Goal: Task Accomplishment & Management: Complete application form

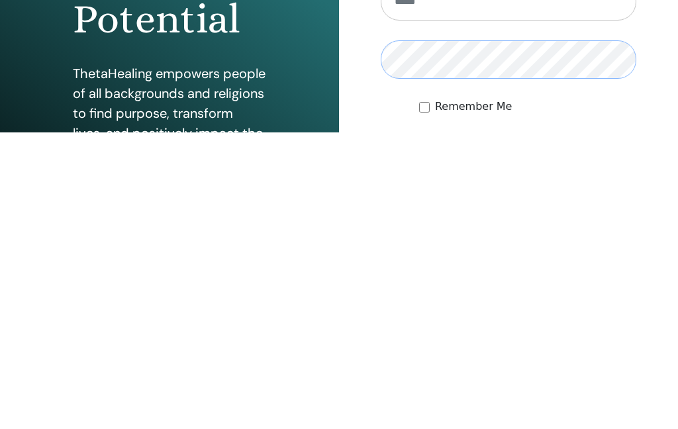
scroll to position [173, 0]
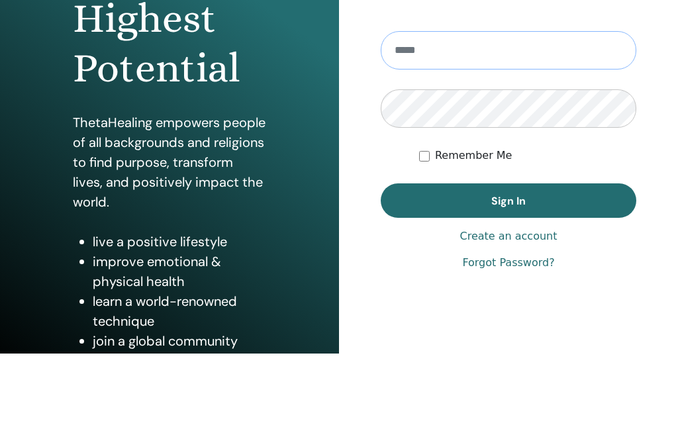
click at [441, 107] on input "email" at bounding box center [508, 126] width 255 height 38
type input "**********"
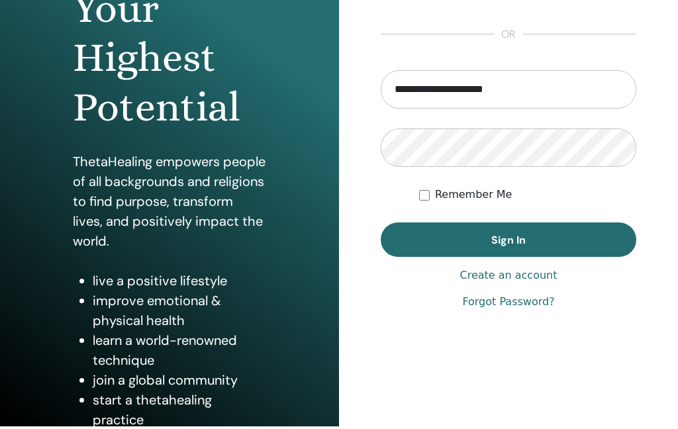
click at [500, 201] on label "Remember Me" at bounding box center [473, 195] width 77 height 16
click at [540, 238] on button "Sign In" at bounding box center [508, 239] width 255 height 34
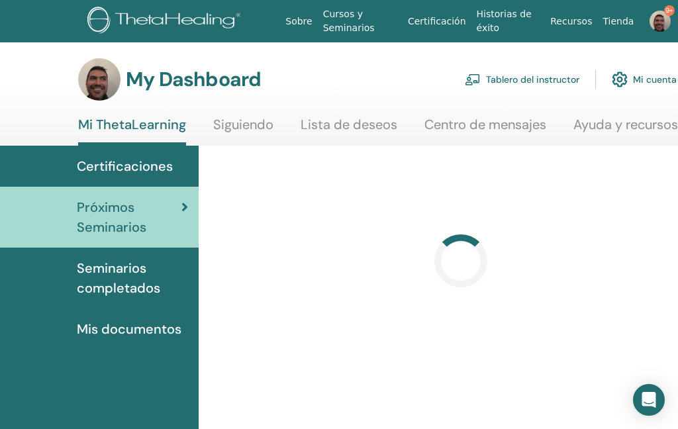
click at [513, 78] on link "Tablero del instructor" at bounding box center [522, 79] width 115 height 29
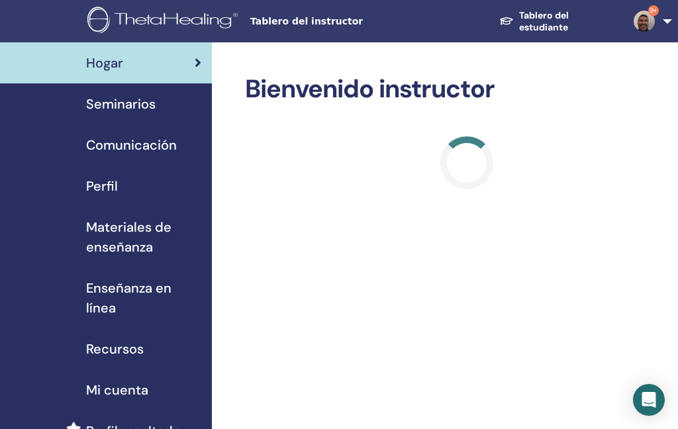
click at [128, 109] on span "Seminarios" at bounding box center [120, 104] width 69 height 20
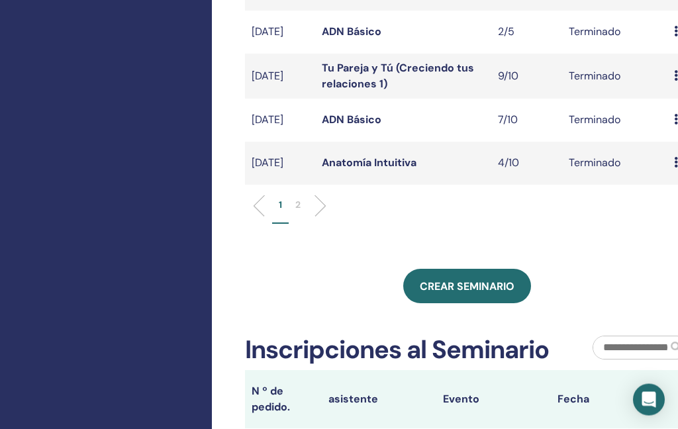
scroll to position [531, 0]
click at [465, 279] on span "Crear seminario" at bounding box center [467, 286] width 95 height 14
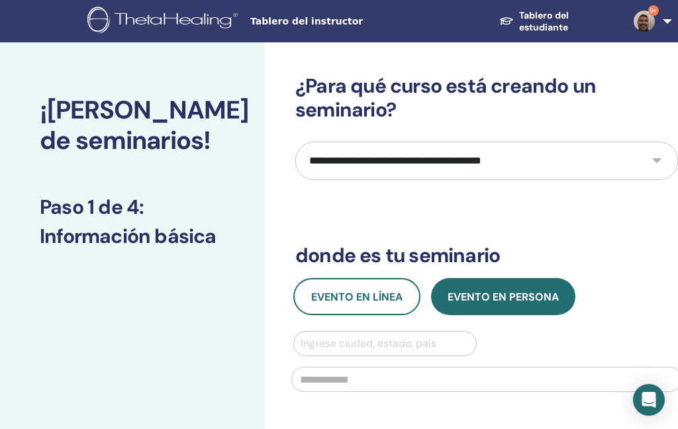
click at [428, 167] on select "**********" at bounding box center [486, 161] width 383 height 38
select select "**"
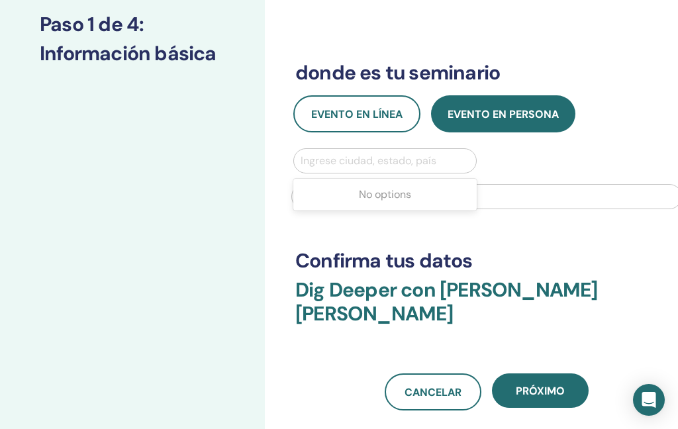
scroll to position [182, 0]
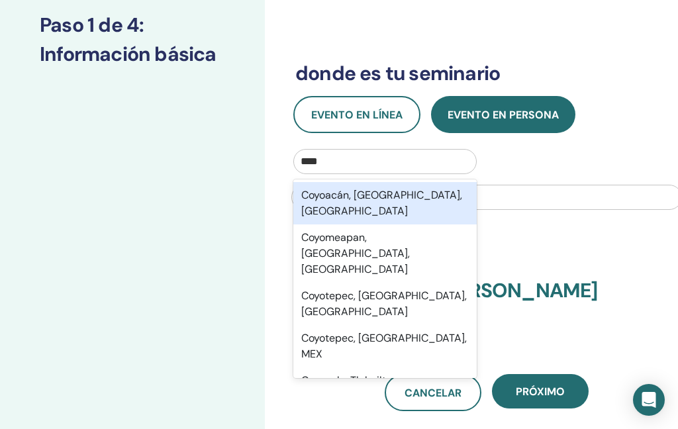
click at [381, 197] on div "Coyoacán, [GEOGRAPHIC_DATA], [GEOGRAPHIC_DATA]" at bounding box center [384, 203] width 183 height 42
type input "****"
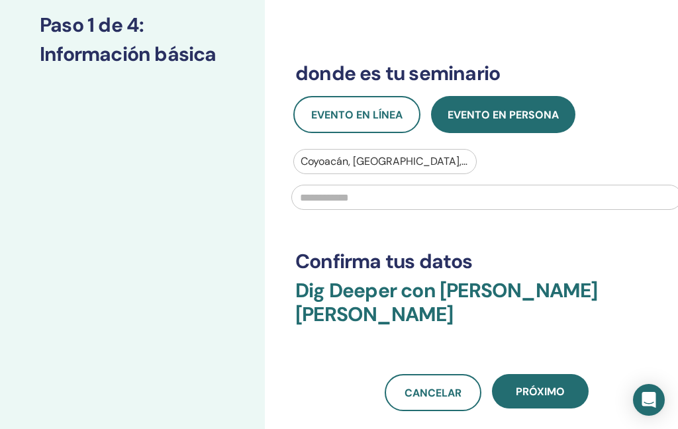
click at [337, 199] on input "text" at bounding box center [486, 197] width 390 height 25
type input "**********"
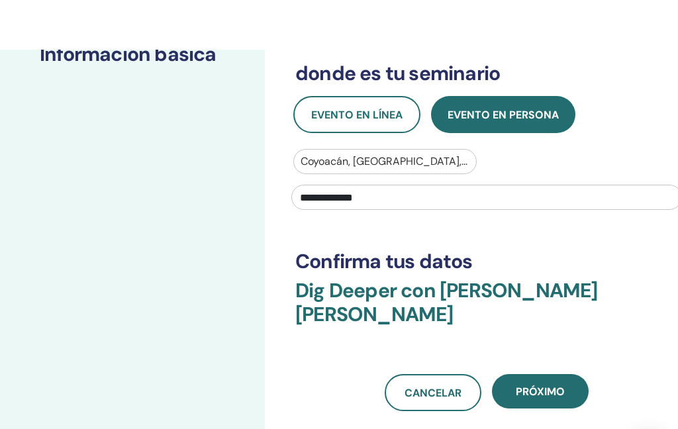
scroll to position [239, 0]
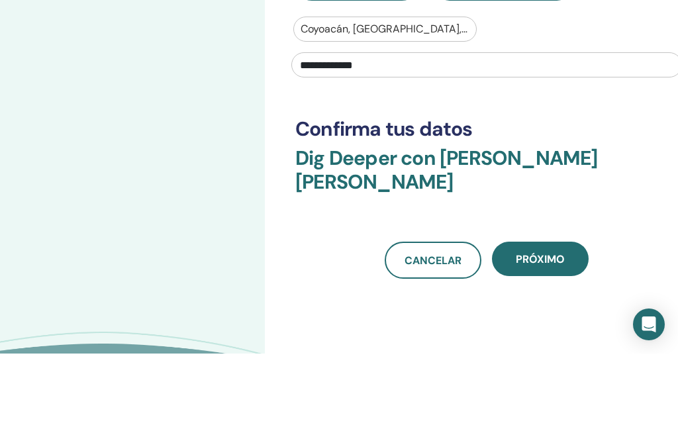
click at [536, 317] on button "próximo" at bounding box center [540, 334] width 97 height 34
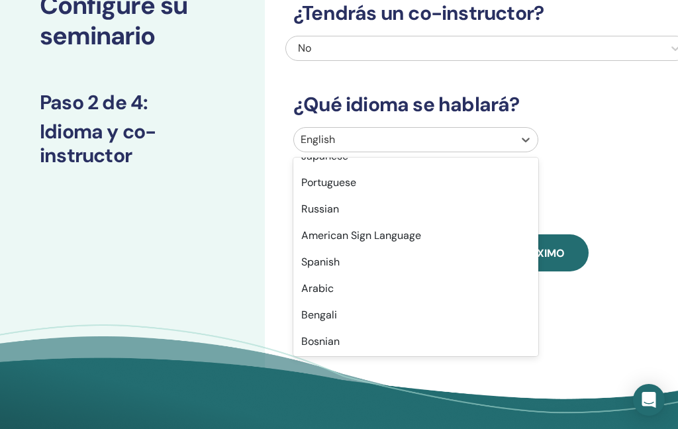
scroll to position [97, 0]
click at [366, 270] on div "Spanish" at bounding box center [415, 261] width 245 height 26
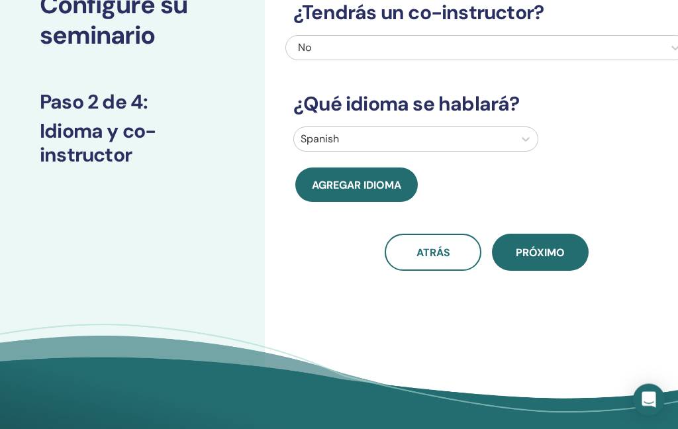
click at [538, 255] on span "próximo" at bounding box center [540, 253] width 49 height 14
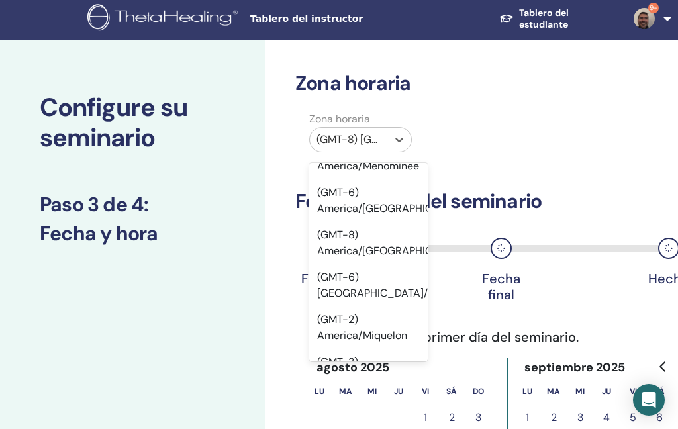
scroll to position [8400, 0]
click at [364, 263] on div "(GMT-6) [GEOGRAPHIC_DATA]/[GEOGRAPHIC_DATA]" at bounding box center [368, 284] width 118 height 42
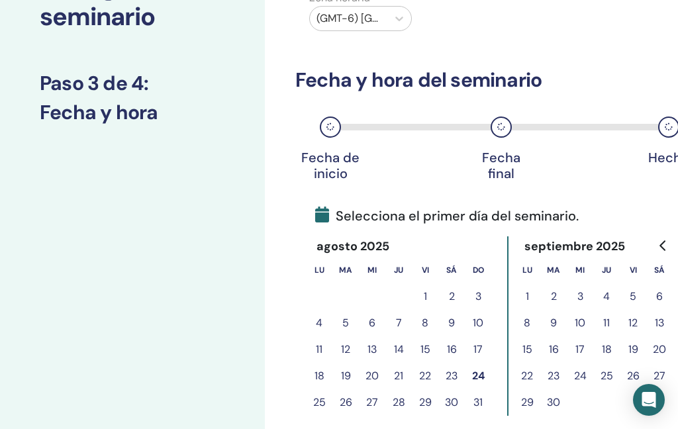
scroll to position [129, 0]
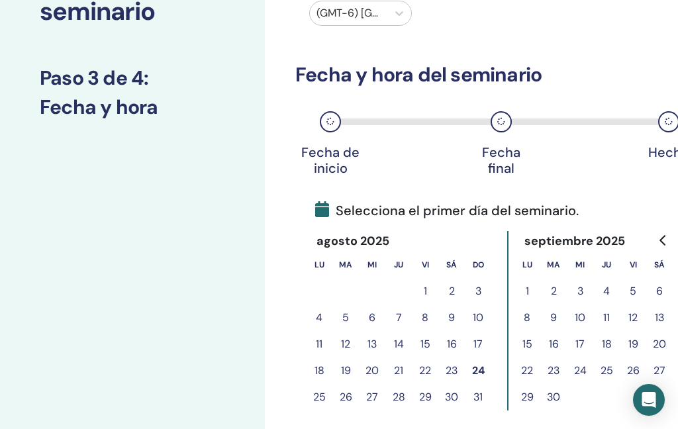
click at [453, 373] on button "23" at bounding box center [451, 370] width 26 height 26
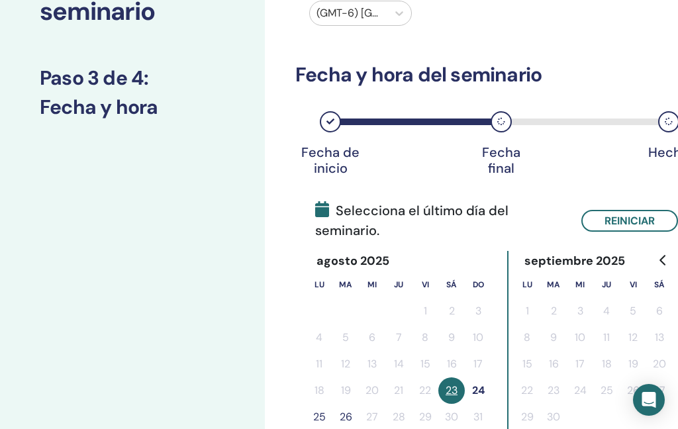
click at [477, 393] on button "24" at bounding box center [478, 390] width 26 height 26
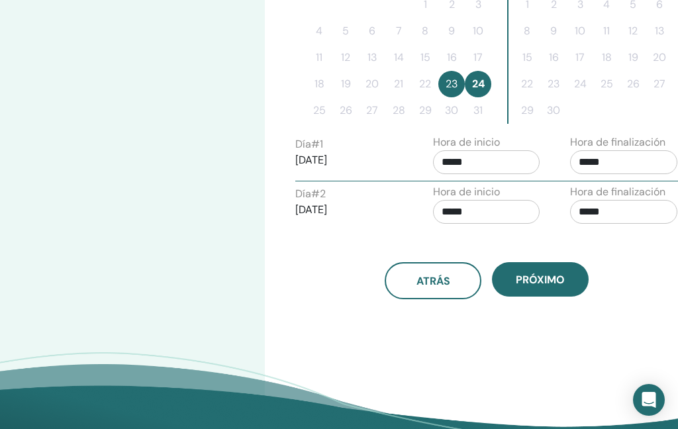
scroll to position [435, 0]
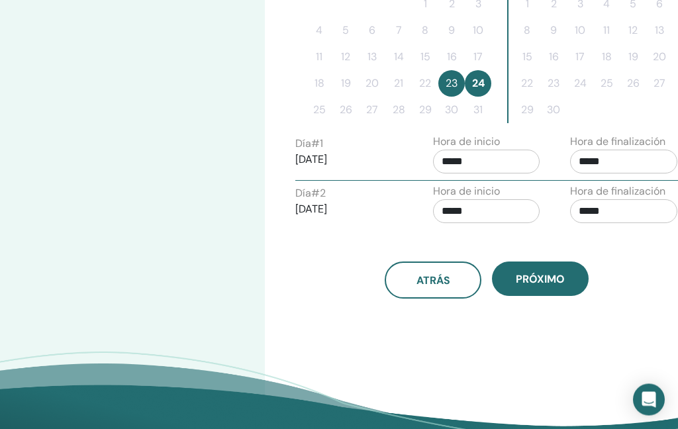
click at [603, 165] on input "*****" at bounding box center [623, 162] width 107 height 24
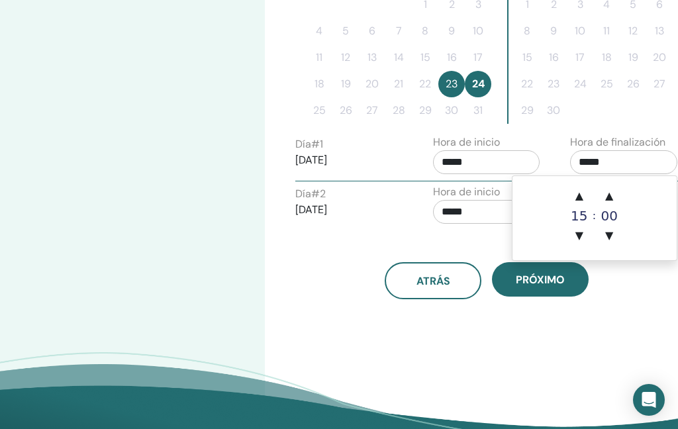
click at [580, 195] on span "▲" at bounding box center [579, 196] width 26 height 26
click at [580, 194] on span "▲" at bounding box center [579, 196] width 26 height 26
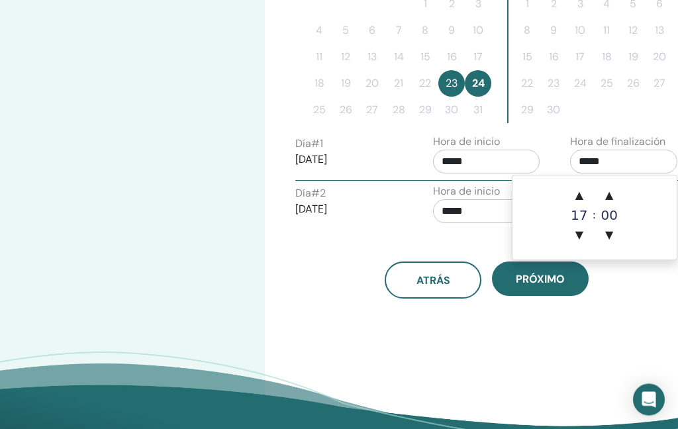
click at [578, 198] on span "▲" at bounding box center [579, 196] width 26 height 26
click at [575, 195] on span "▲" at bounding box center [579, 195] width 26 height 26
type input "*****"
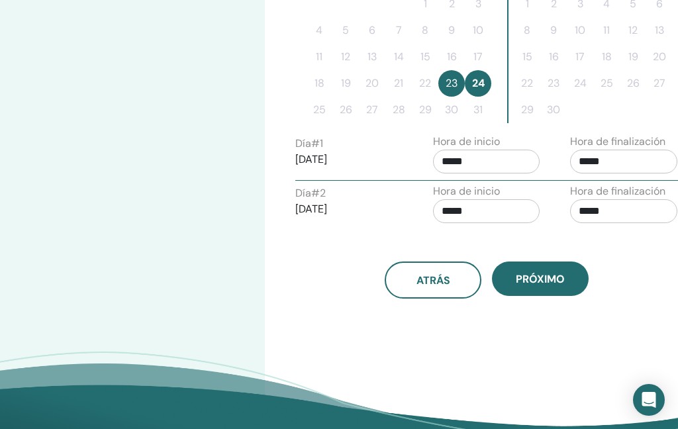
click at [324, 266] on div "atrás próximo" at bounding box center [486, 279] width 402 height 37
click at [592, 206] on input "*****" at bounding box center [623, 211] width 107 height 24
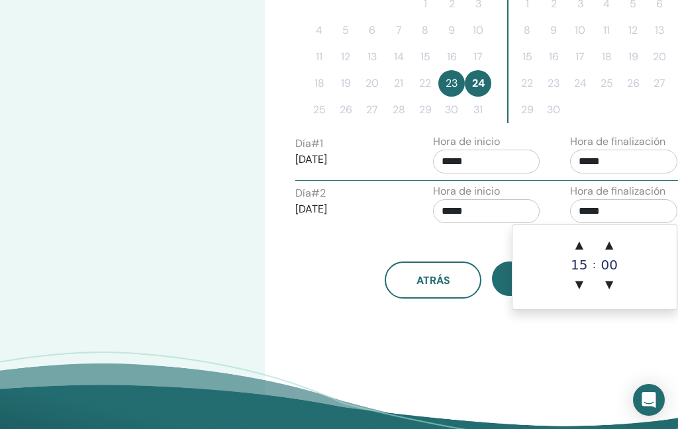
scroll to position [435, 0]
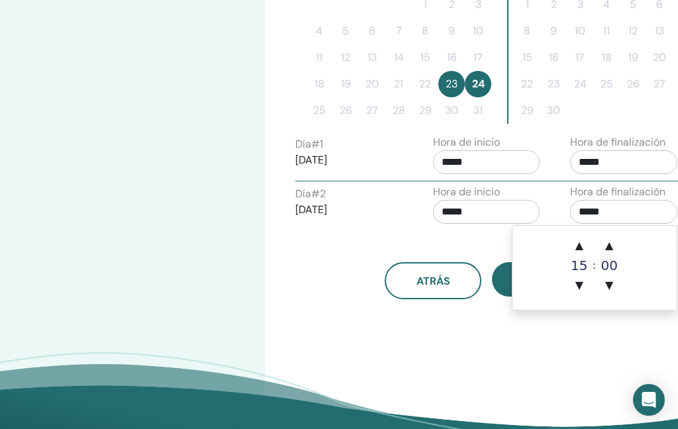
click at [585, 243] on span "▲" at bounding box center [579, 245] width 26 height 26
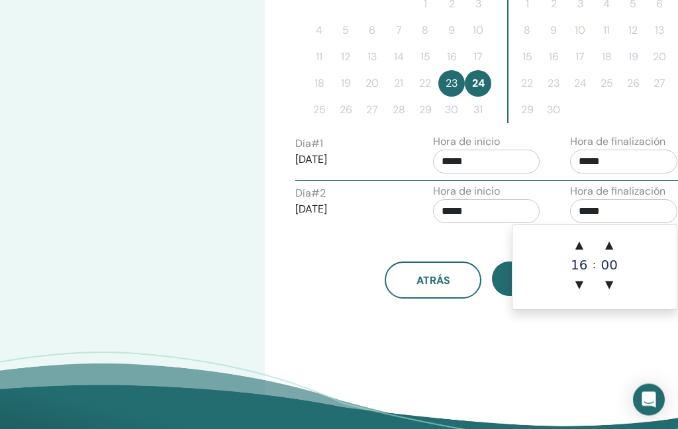
click at [580, 246] on span "▲" at bounding box center [579, 245] width 26 height 26
click at [582, 252] on span "▲" at bounding box center [579, 245] width 26 height 26
click at [583, 245] on span "▲" at bounding box center [579, 245] width 26 height 26
type input "*****"
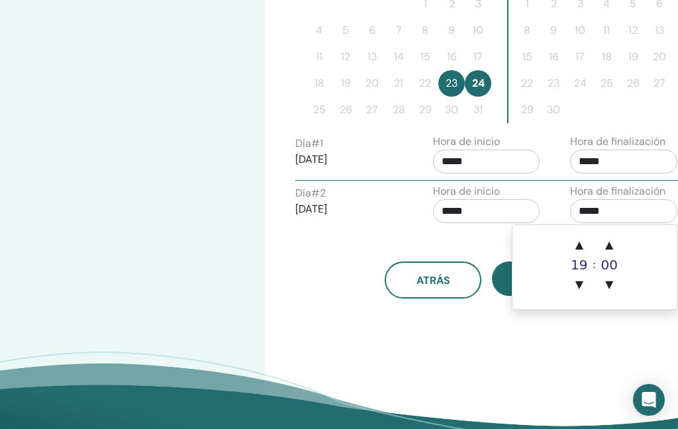
click at [240, 316] on div "Configure [PERSON_NAME] Paso 3 de 4 : Fecha y hora" at bounding box center [132, 45] width 265 height 878
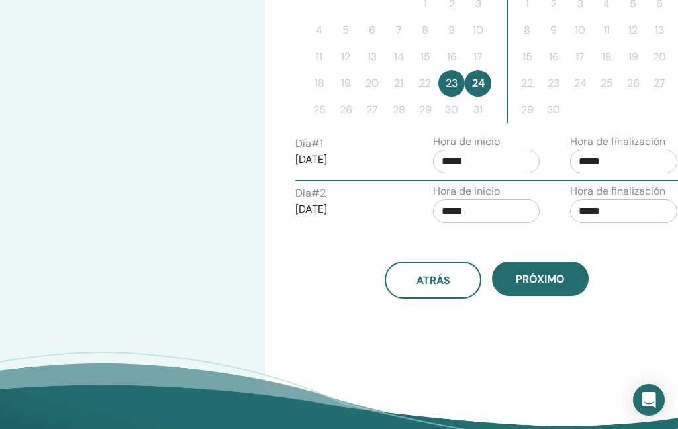
click at [545, 285] on span "próximo" at bounding box center [540, 279] width 49 height 14
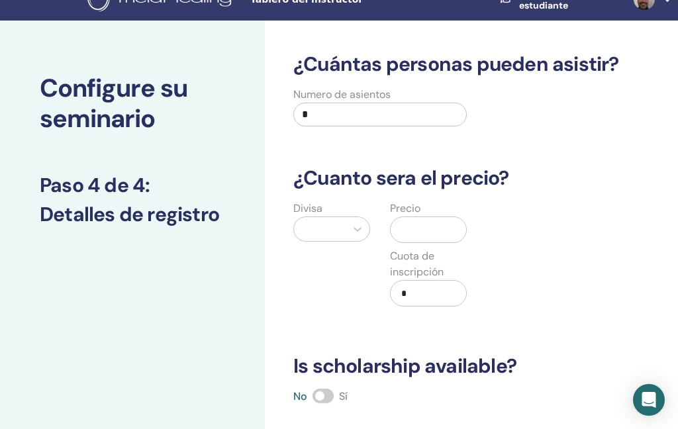
scroll to position [0, 0]
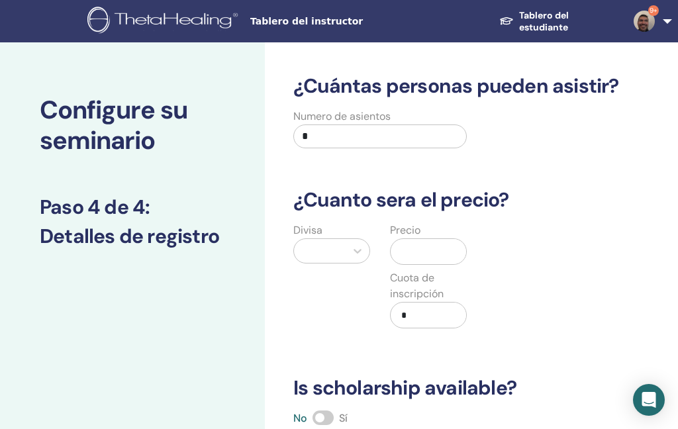
click at [340, 139] on input "*" at bounding box center [379, 136] width 173 height 24
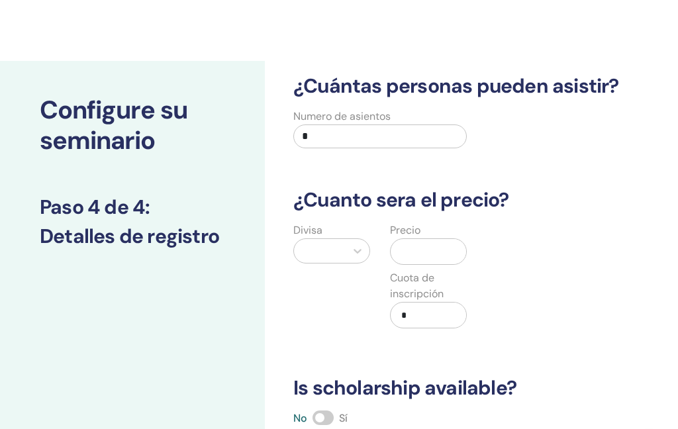
scroll to position [85, 0]
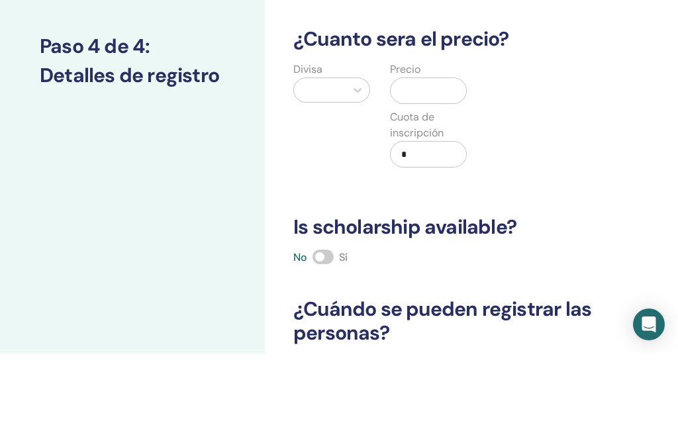
type input "*"
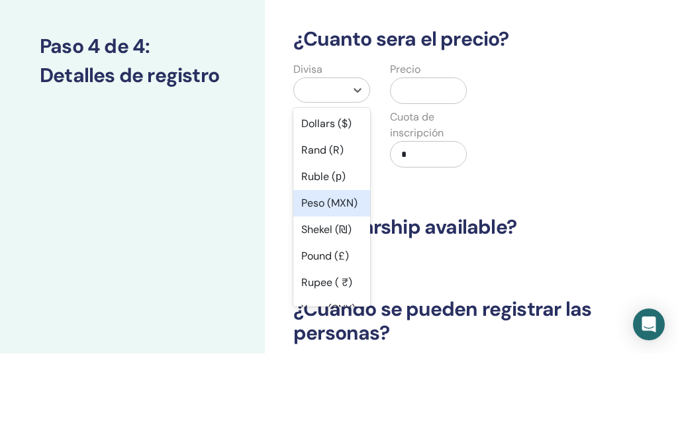
click at [318, 265] on div "Peso (MXN)" at bounding box center [331, 278] width 77 height 26
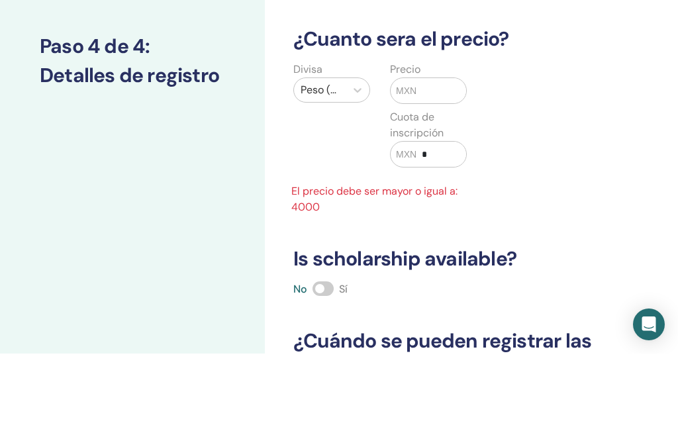
scroll to position [161, 0]
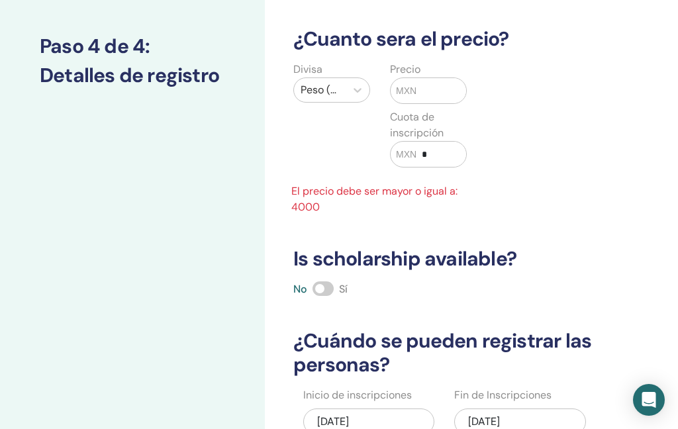
click at [434, 95] on input "text" at bounding box center [441, 90] width 50 height 25
type input "****"
